Goal: Transaction & Acquisition: Download file/media

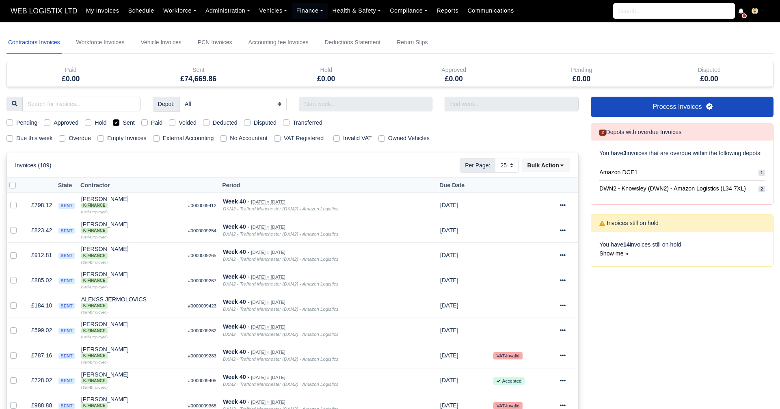
select select "25"
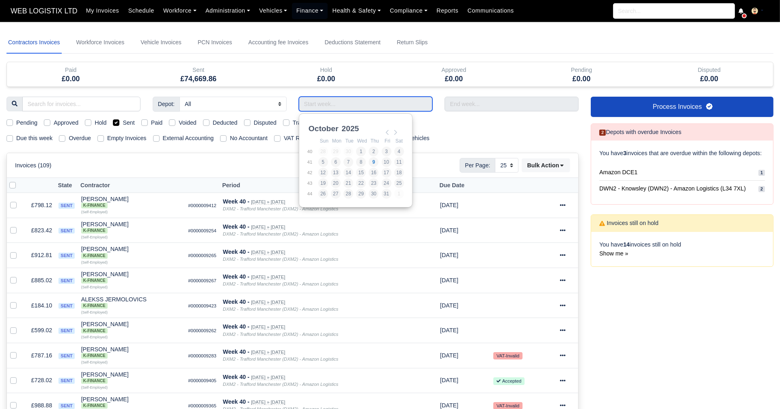
click at [347, 106] on input "Use the arrow keys to pick a date" at bounding box center [366, 104] width 134 height 15
type input "[DATE] - [DATE]"
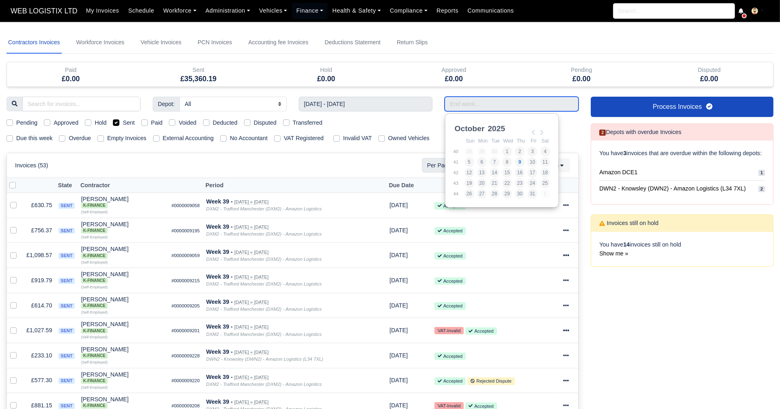
click at [455, 109] on input "Use the arrow keys to pick a date" at bounding box center [512, 104] width 134 height 15
type input "[DATE] - [DATE]"
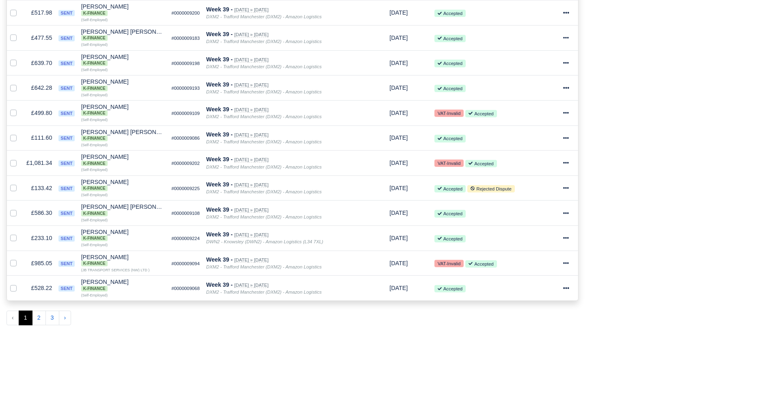
scroll to position [528, 0]
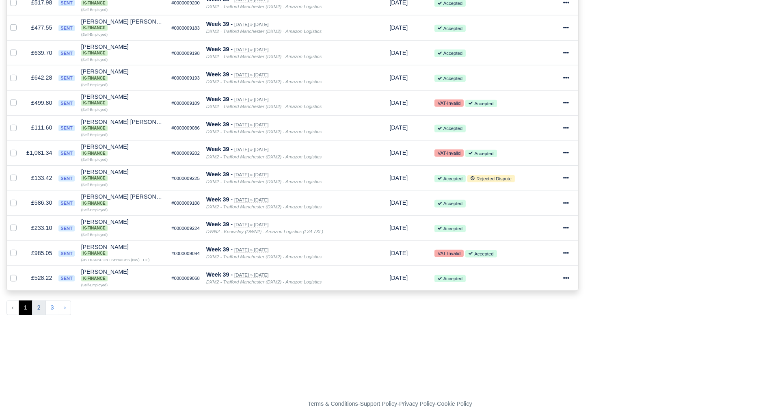
click at [36, 300] on button "2" at bounding box center [39, 307] width 14 height 15
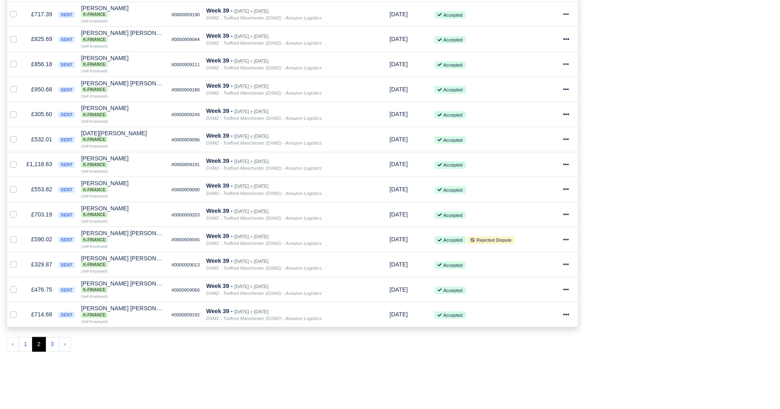
scroll to position [493, 0]
click at [56, 336] on button "3" at bounding box center [52, 343] width 14 height 15
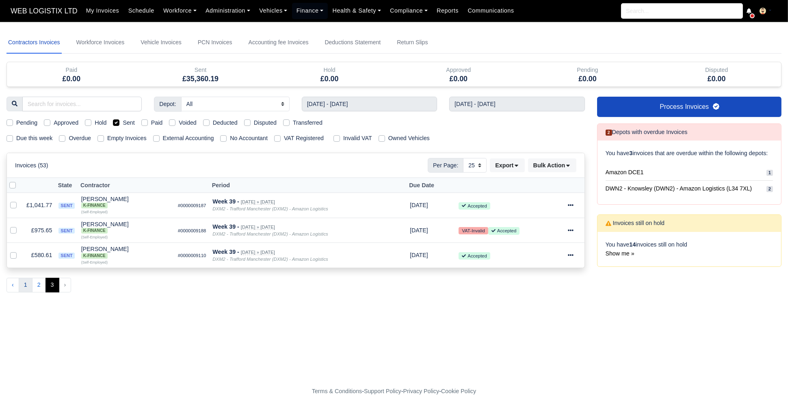
click at [26, 286] on button "1" at bounding box center [26, 285] width 14 height 15
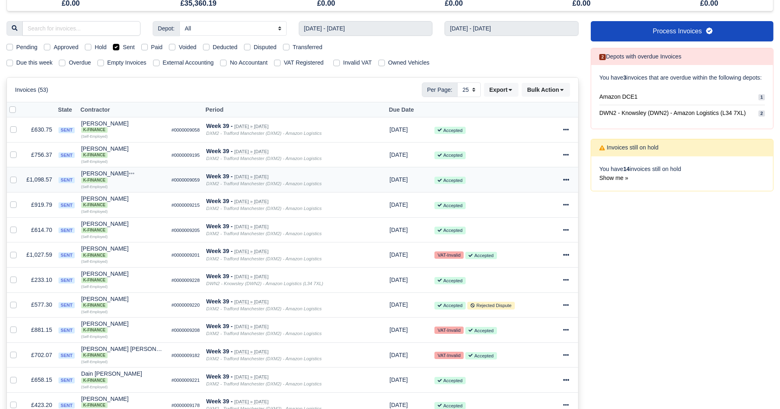
scroll to position [82, 0]
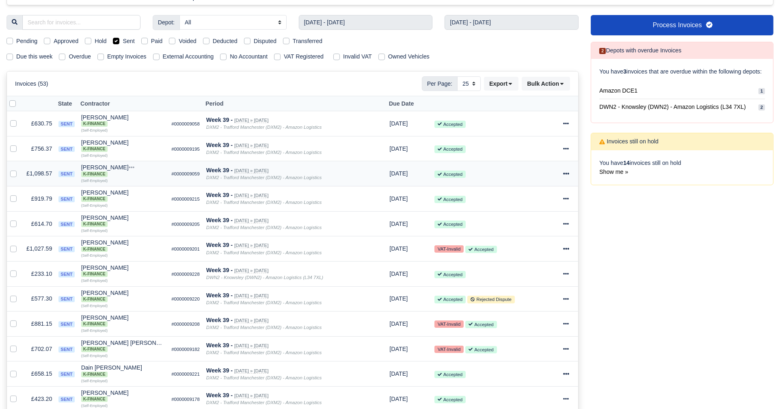
click at [568, 171] on icon at bounding box center [566, 174] width 6 height 6
click at [545, 194] on link "Show Invoice" at bounding box center [538, 198] width 72 height 13
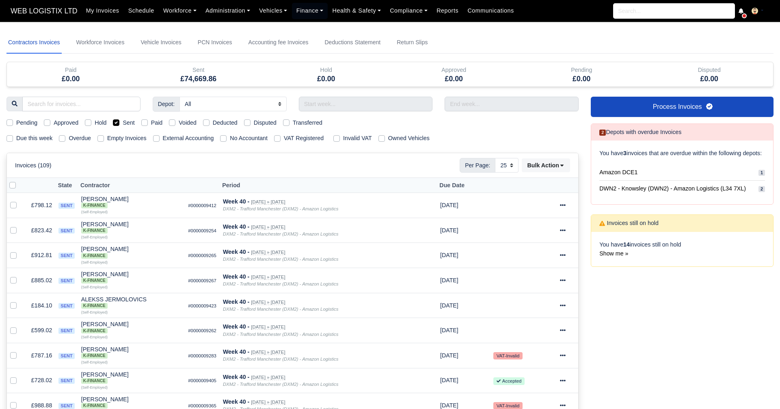
select select "25"
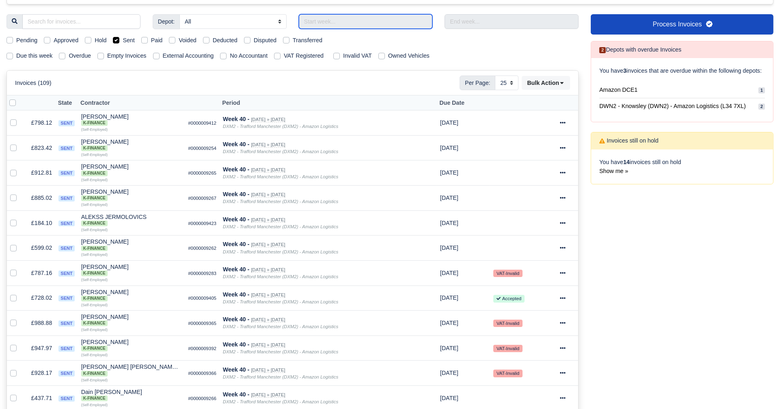
click at [374, 15] on input "text" at bounding box center [366, 21] width 134 height 15
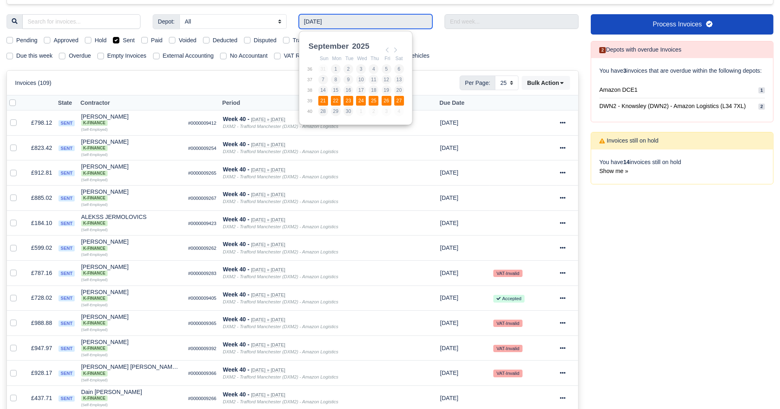
type input "[DATE] - [DATE]"
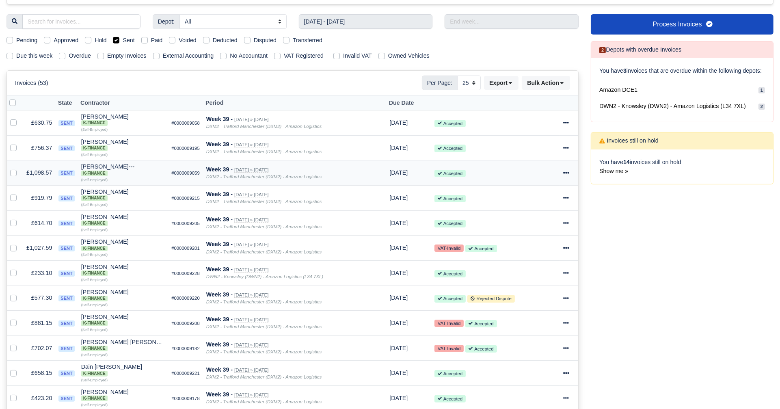
click at [566, 170] on icon at bounding box center [566, 173] width 6 height 6
click at [530, 296] on link "Print" at bounding box center [538, 299] width 72 height 13
click at [684, 111] on span "DWN2 - Knowsley (DWN2) - Amazon Logistics (L34 7XL)" at bounding box center [672, 106] width 147 height 9
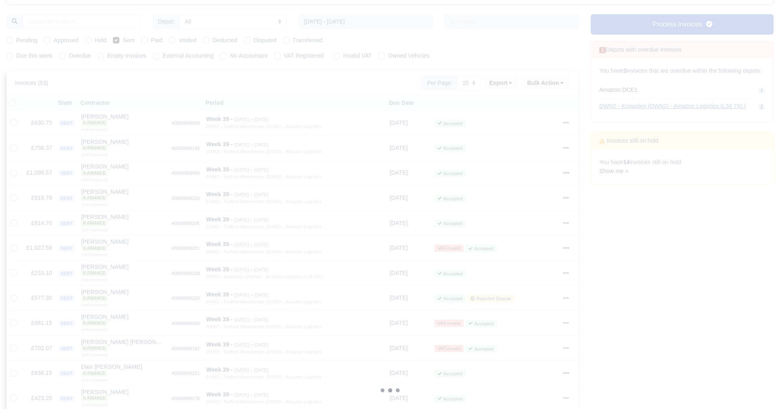
select select "3"
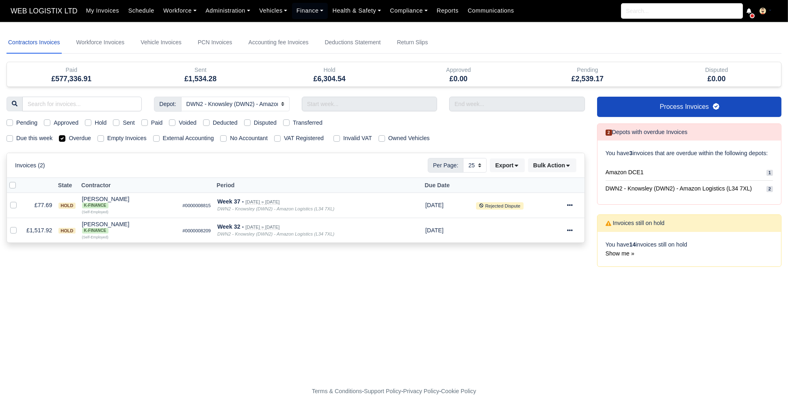
click at [69, 138] on label "Overdue" at bounding box center [80, 138] width 22 height 9
click at [62, 138] on input "Overdue" at bounding box center [62, 137] width 6 height 6
checkbox input "false"
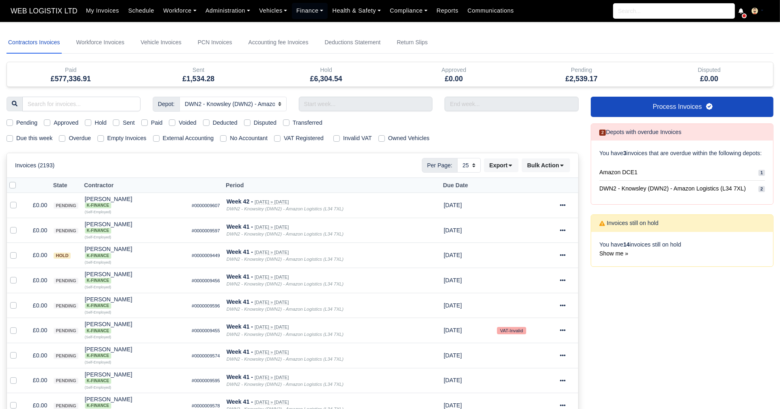
click at [113, 121] on div "Pending Approved Hold Sent Paid Voided Deducted Disputed Transferred" at bounding box center [292, 122] width 584 height 9
click at [123, 125] on label "Sent" at bounding box center [129, 122] width 12 height 9
click at [118, 125] on input "Sent" at bounding box center [116, 121] width 6 height 6
checkbox input "true"
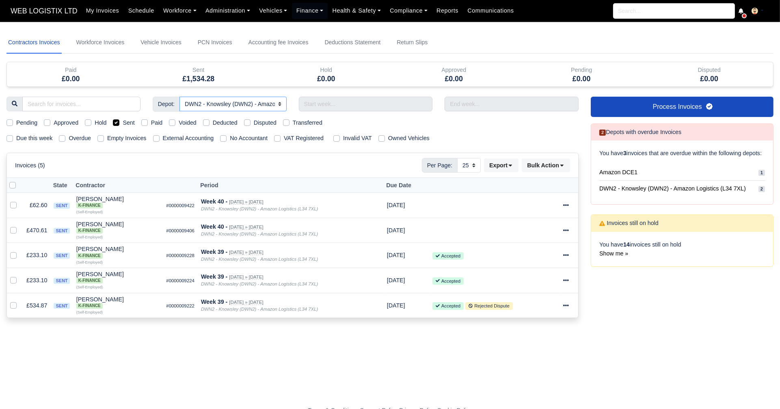
click at [268, 102] on select "All Amazon DCE1 DWN2 - Knowsley (DWN2) - Amazon Logistics (L34 7XL) DXM2 - Traf…" at bounding box center [232, 104] width 107 height 15
select select
click at [179, 97] on select "All Amazon DCE1 DWN2 - Knowsley (DWN2) - Amazon Logistics (L34 7XL) DXM2 - Traf…" at bounding box center [232, 104] width 107 height 15
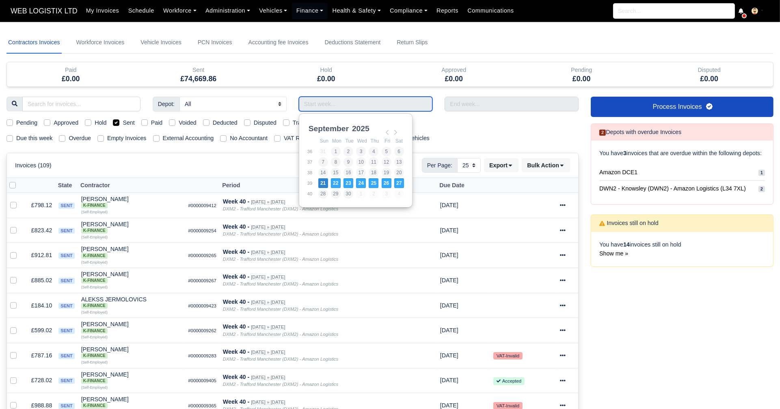
click at [358, 107] on input "Use the arrow keys to pick a date" at bounding box center [366, 104] width 134 height 15
type input "28/09/2025 - 04/10/2025"
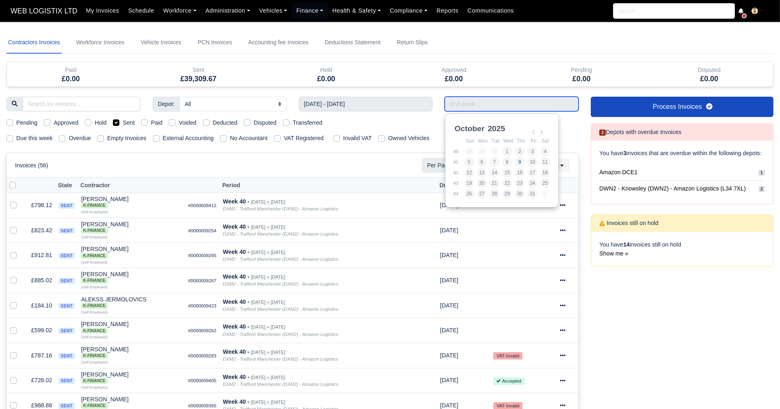
click at [469, 106] on input "Use the arrow keys to pick a date" at bounding box center [512, 104] width 134 height 15
type input "28/09/2025 - 04/10/2025"
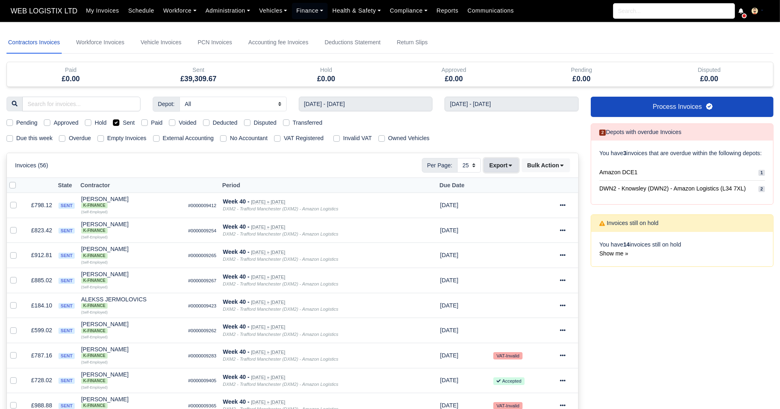
click at [508, 166] on icon at bounding box center [511, 165] width 6 height 6
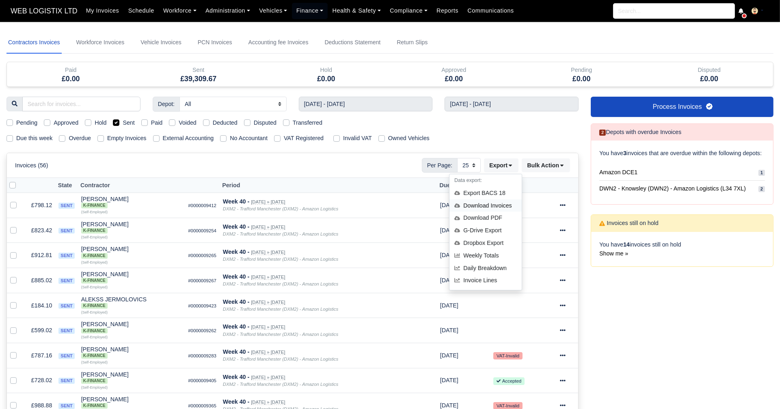
click at [488, 202] on div "Download Invoices" at bounding box center [485, 205] width 72 height 13
